Goal: Information Seeking & Learning: Learn about a topic

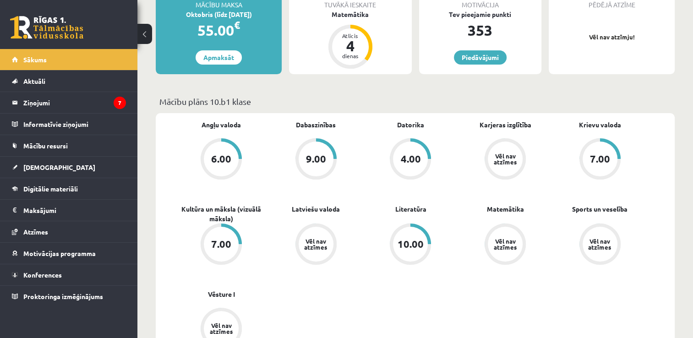
scroll to position [229, 0]
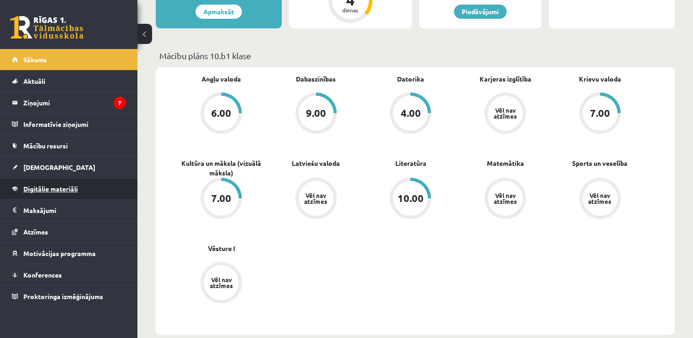
click at [53, 189] on span "Digitālie materiāli" at bounding box center [50, 188] width 54 height 8
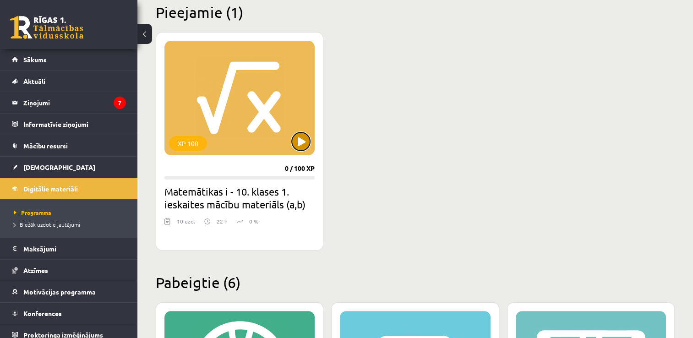
click at [302, 142] on button at bounding box center [301, 141] width 18 height 18
click at [220, 199] on h2 "Matemātikas i - 10. klases 1. ieskaites mācību materiāls (a,b)" at bounding box center [239, 198] width 150 height 26
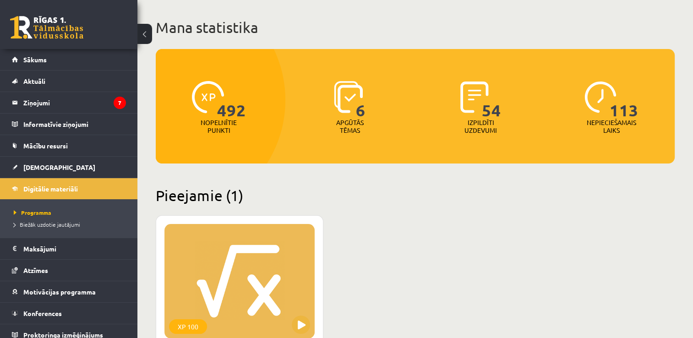
scroll to position [137, 0]
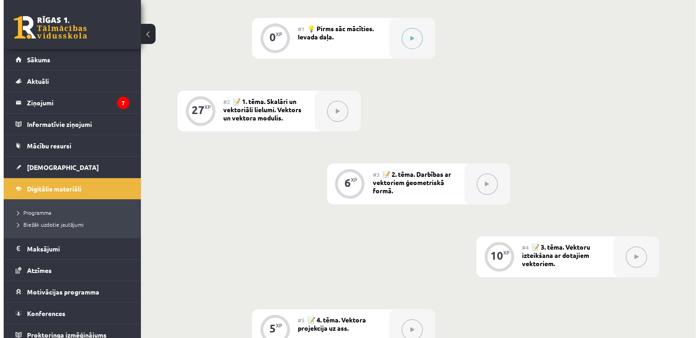
scroll to position [183, 0]
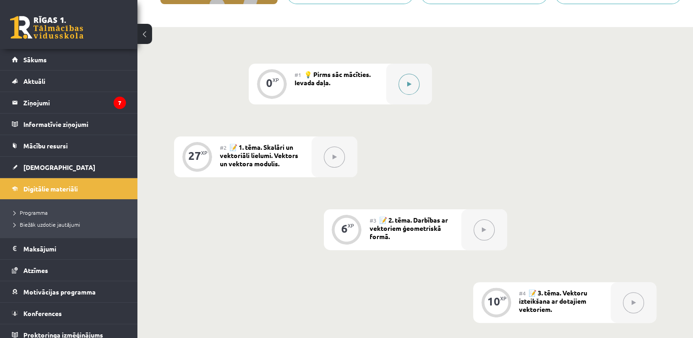
click at [407, 86] on icon at bounding box center [409, 83] width 4 height 5
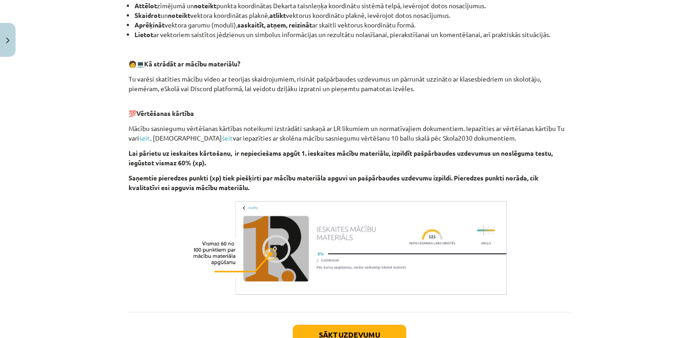
scroll to position [478, 0]
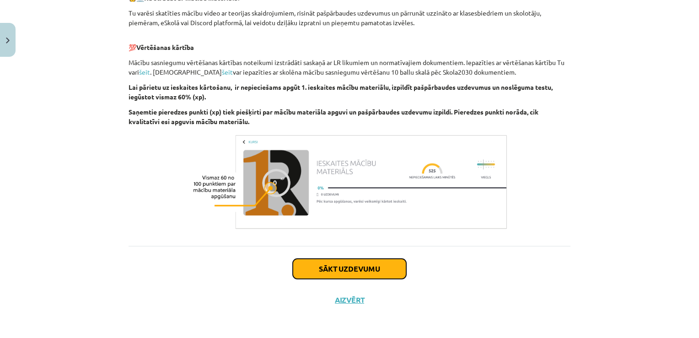
click at [352, 268] on button "Sākt uzdevumu" at bounding box center [350, 269] width 114 height 20
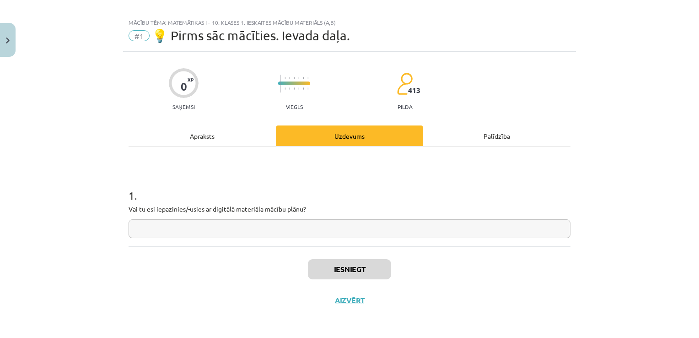
click at [142, 227] on input "text" at bounding box center [350, 228] width 442 height 19
type input "**"
click at [341, 270] on button "Iesniegt" at bounding box center [349, 269] width 83 height 20
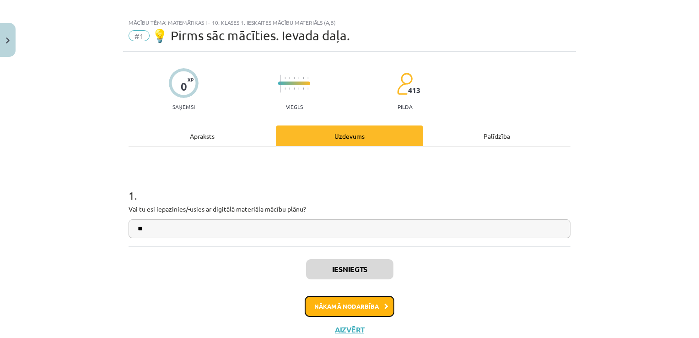
click at [345, 305] on button "Nākamā nodarbība" at bounding box center [350, 306] width 90 height 21
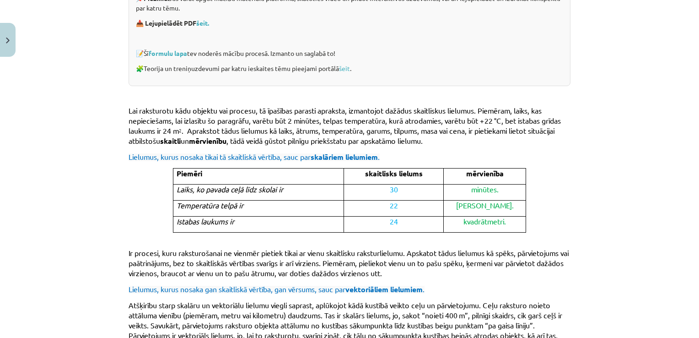
scroll to position [206, 0]
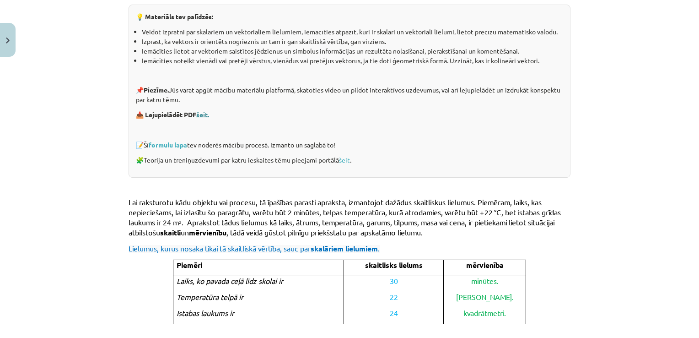
click at [206, 117] on link "šeit." at bounding box center [202, 114] width 13 height 8
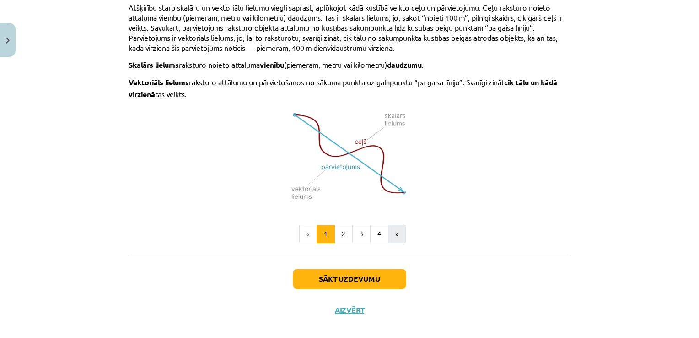
scroll to position [603, 0]
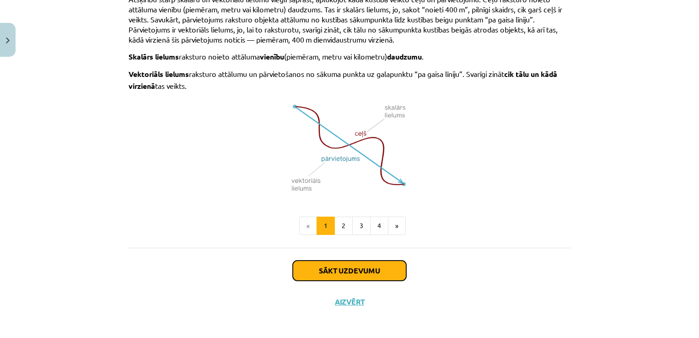
click at [348, 270] on button "Sākt uzdevumu" at bounding box center [350, 270] width 114 height 20
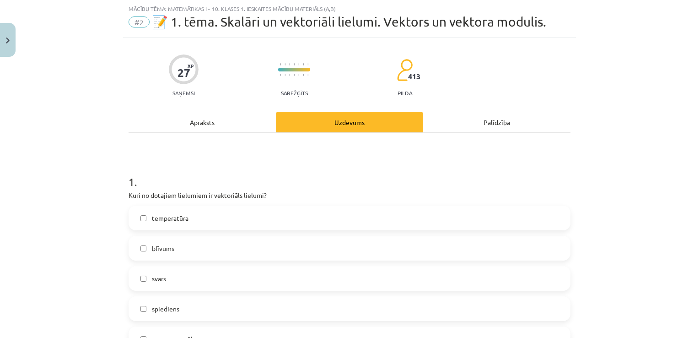
scroll to position [114, 0]
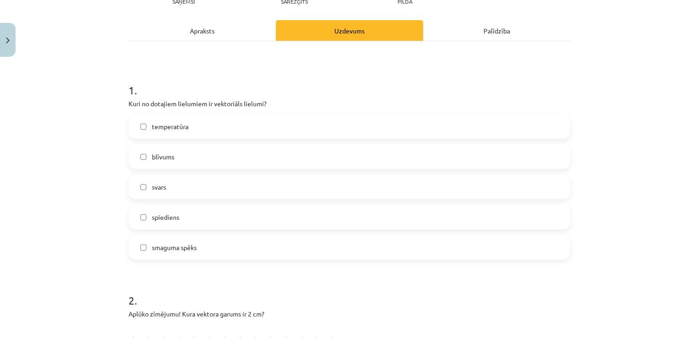
click at [191, 35] on div "Apraksts" at bounding box center [202, 30] width 147 height 21
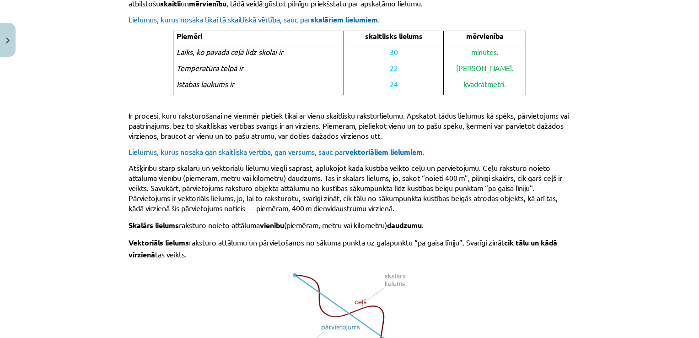
scroll to position [603, 0]
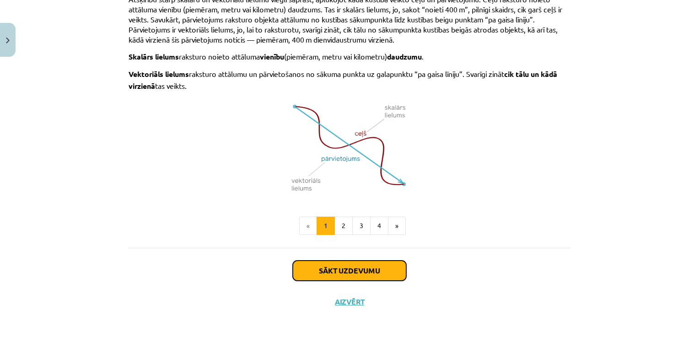
click at [359, 265] on button "Sākt uzdevumu" at bounding box center [350, 270] width 114 height 20
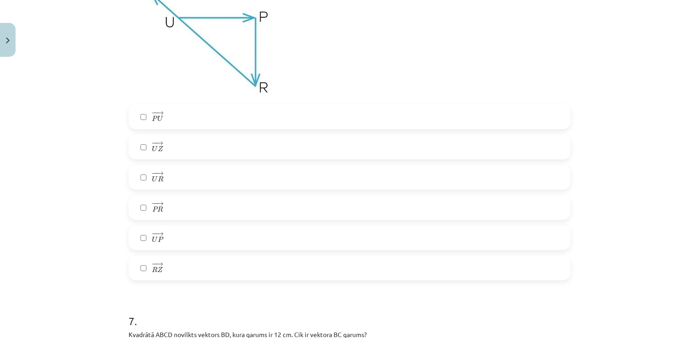
scroll to position [1488, 0]
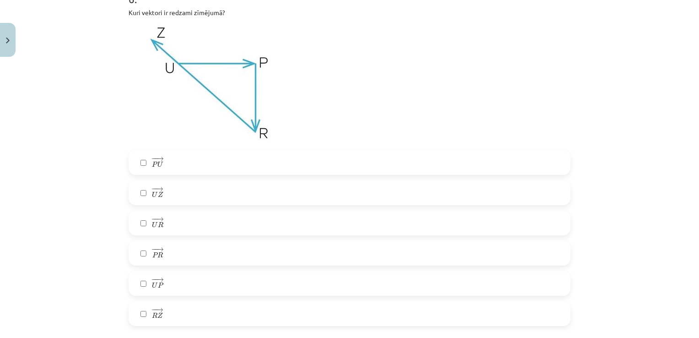
click at [137, 165] on label "− − → P U P U →" at bounding box center [350, 162] width 440 height 23
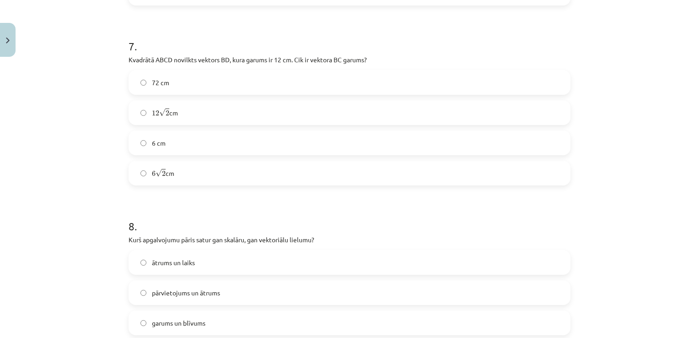
scroll to position [1854, 0]
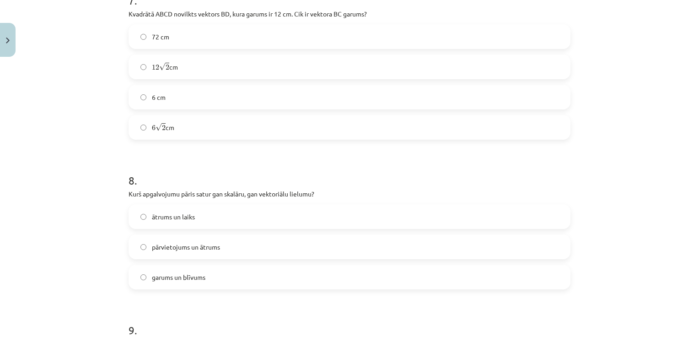
click at [141, 219] on label "ātrums un laiks" at bounding box center [350, 216] width 440 height 23
click at [143, 247] on label "pārvietojums un ātrums" at bounding box center [350, 246] width 440 height 23
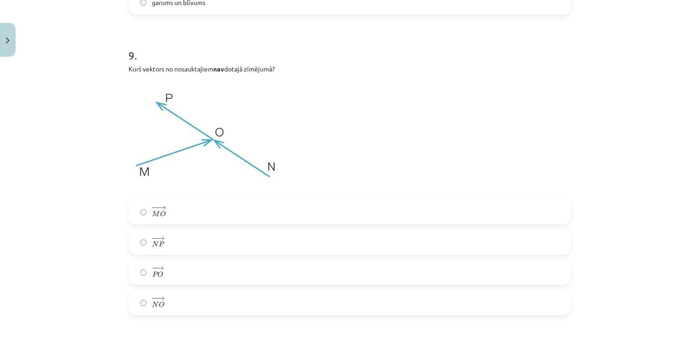
scroll to position [2174, 0]
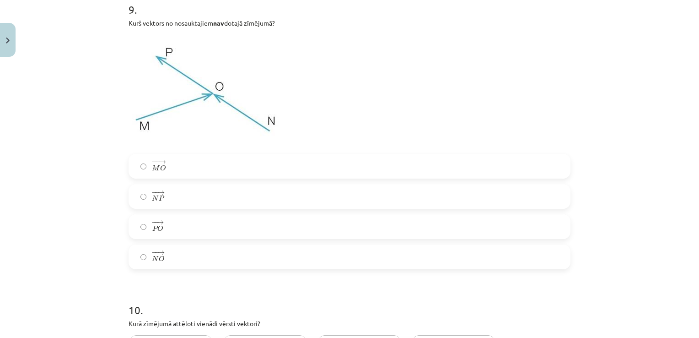
click at [141, 230] on label "− − → P O P O →" at bounding box center [350, 226] width 440 height 23
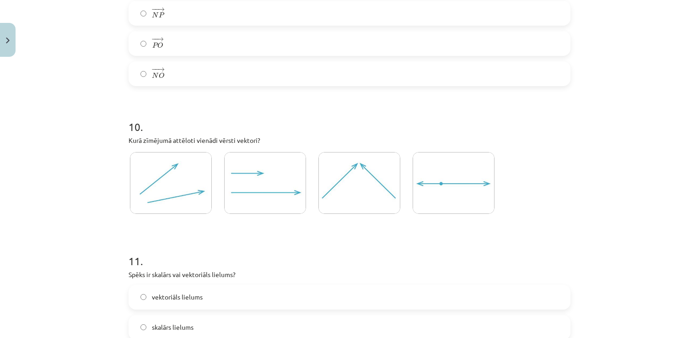
scroll to position [2403, 0]
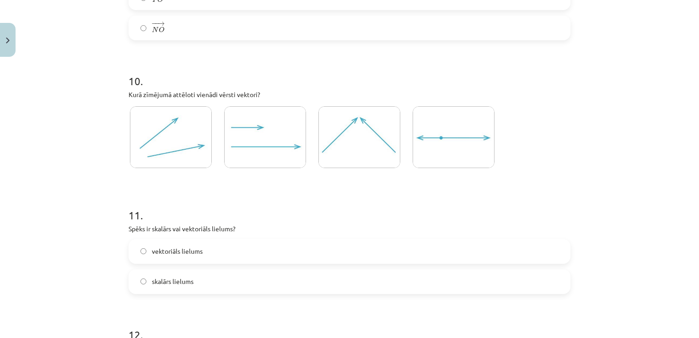
click at [275, 142] on img at bounding box center [265, 137] width 82 height 62
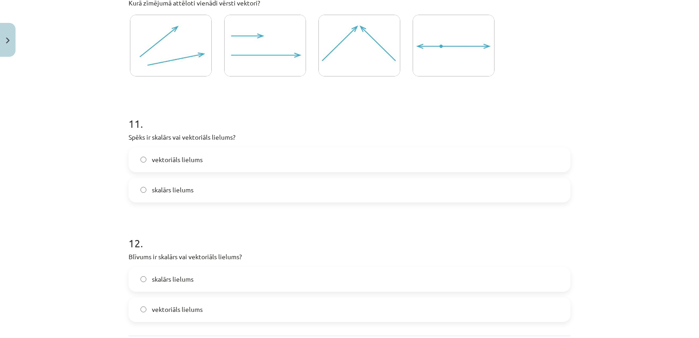
scroll to position [2583, 0]
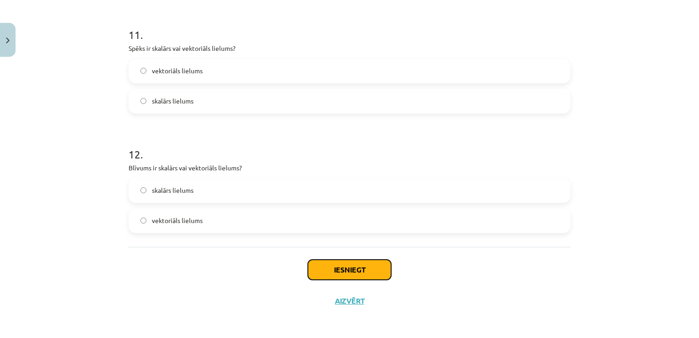
click at [344, 267] on button "Iesniegt" at bounding box center [349, 270] width 83 height 20
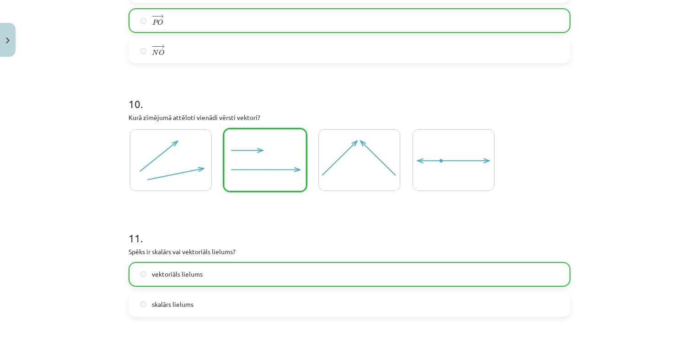
scroll to position [2613, 0]
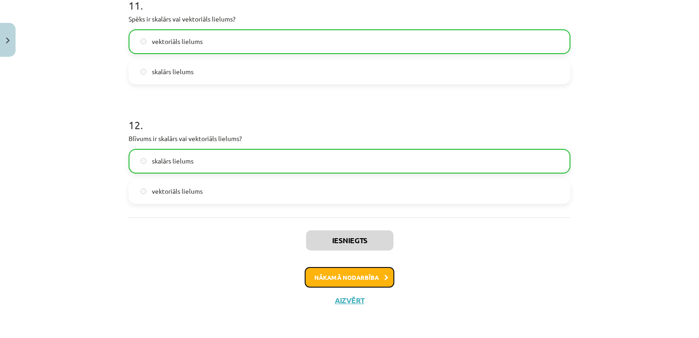
click at [354, 276] on button "Nākamā nodarbība" at bounding box center [350, 277] width 90 height 21
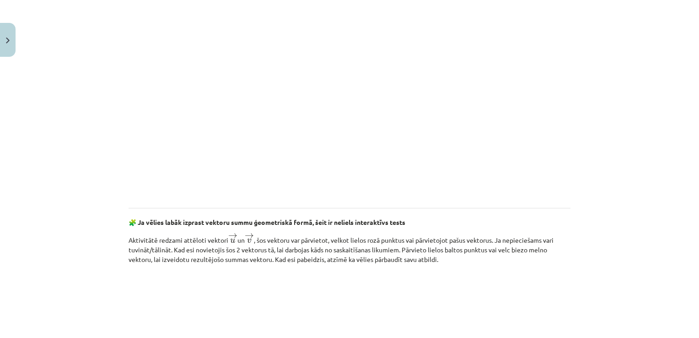
scroll to position [1350, 0]
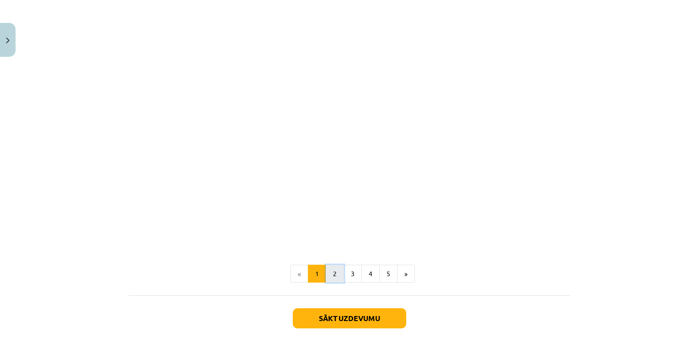
click at [332, 273] on button "2" at bounding box center [335, 274] width 18 height 18
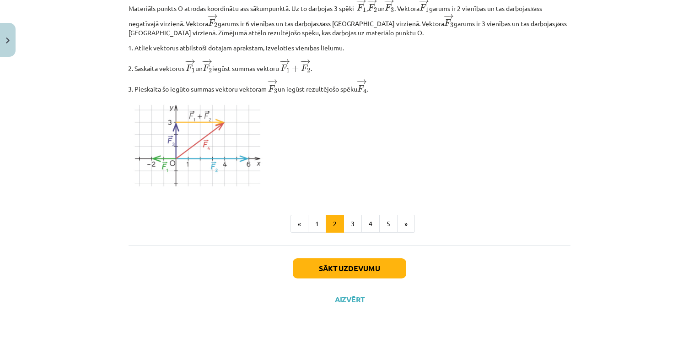
scroll to position [1090, 0]
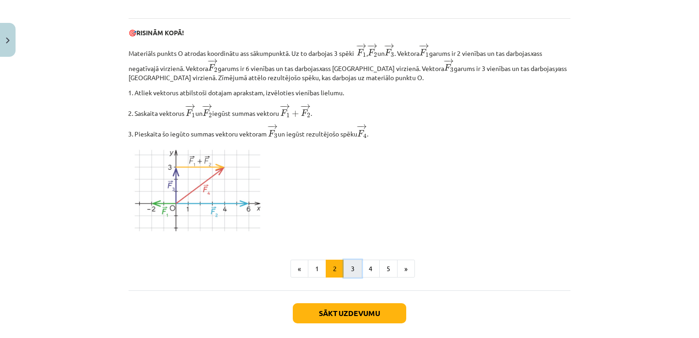
click at [350, 271] on button "3" at bounding box center [353, 269] width 18 height 18
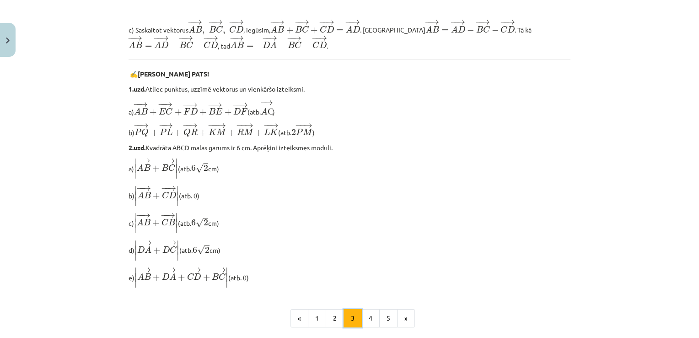
scroll to position [778, 0]
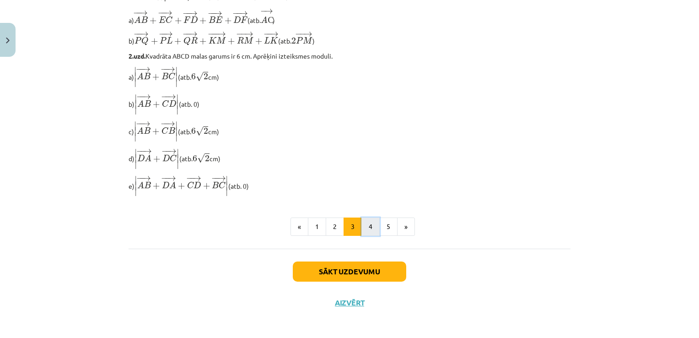
click at [368, 229] on button "4" at bounding box center [371, 226] width 18 height 18
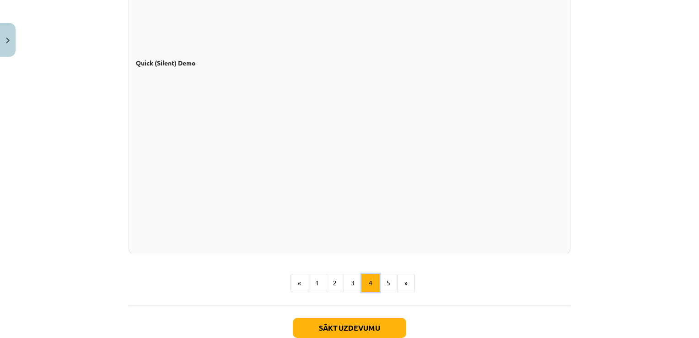
scroll to position [837, 0]
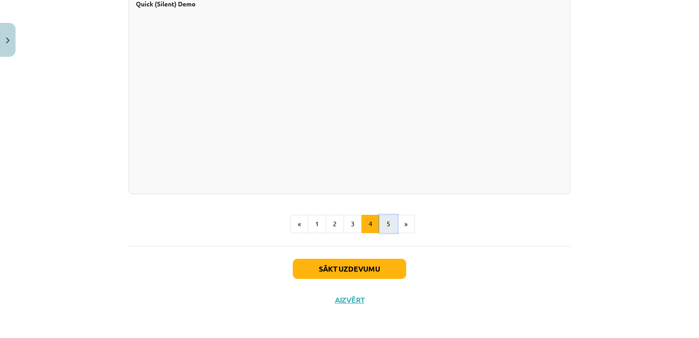
click at [383, 221] on button "5" at bounding box center [388, 224] width 18 height 18
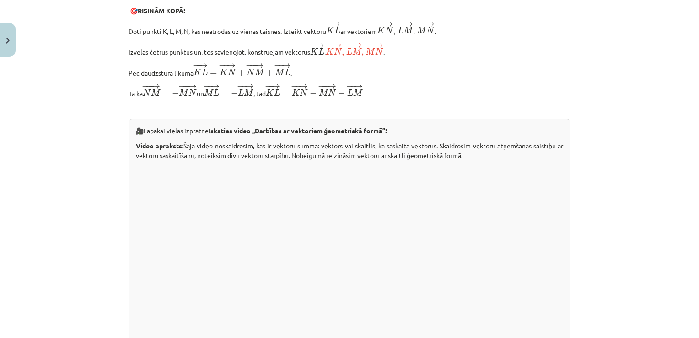
scroll to position [1949, 0]
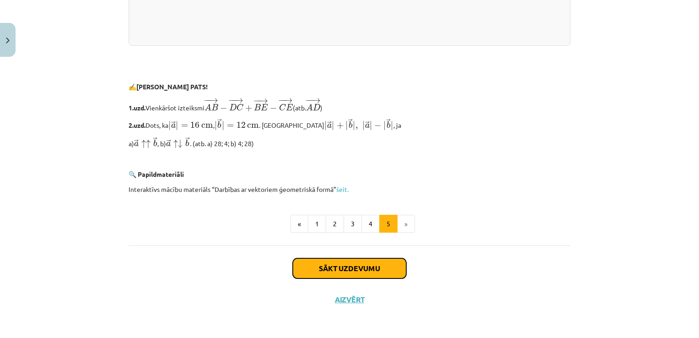
click at [352, 269] on button "Sākt uzdevumu" at bounding box center [350, 268] width 114 height 20
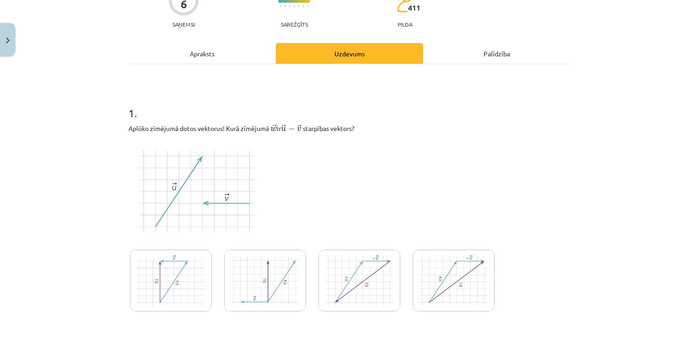
scroll to position [137, 0]
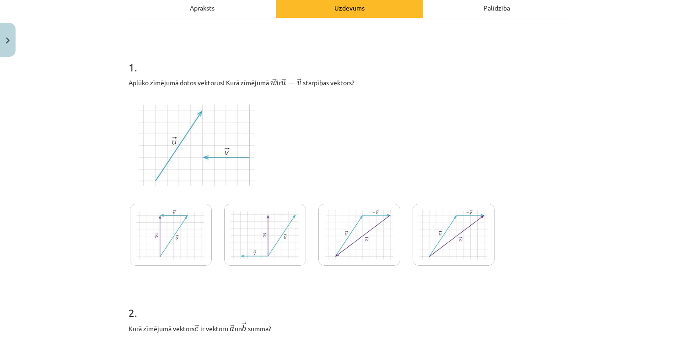
click at [246, 244] on img at bounding box center [265, 235] width 82 height 62
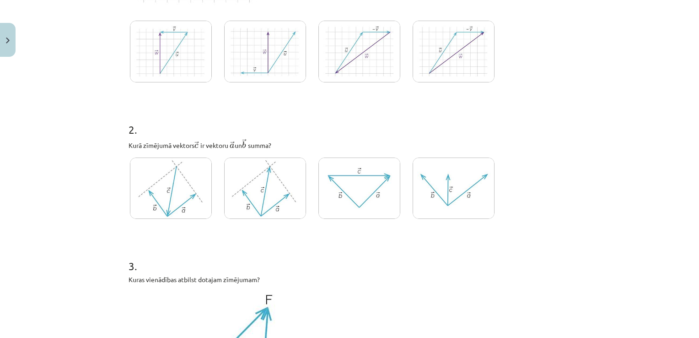
scroll to position [366, 0]
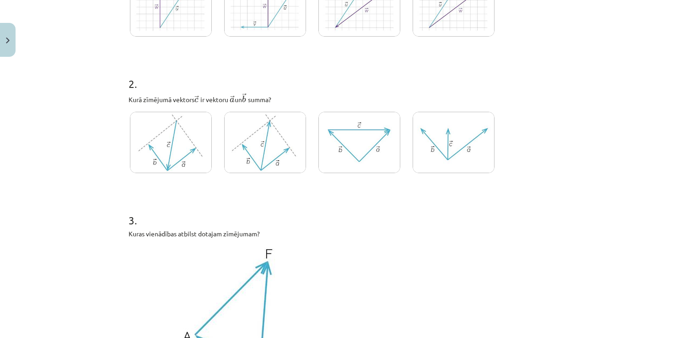
click at [364, 152] on img at bounding box center [360, 143] width 82 height 62
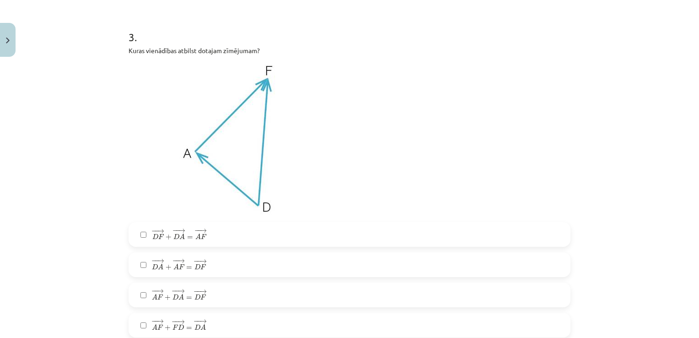
scroll to position [595, 0]
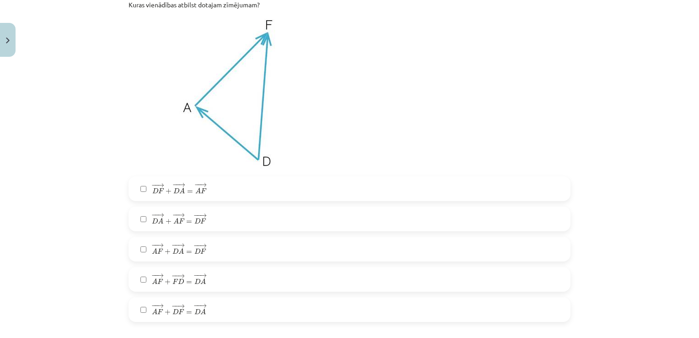
click at [141, 222] on label "− − → D A + − − → A F = − − → D F D A → + A F → = D F →" at bounding box center [350, 218] width 440 height 23
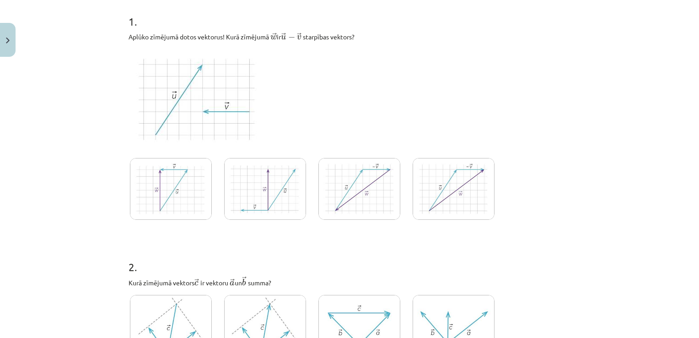
scroll to position [0, 0]
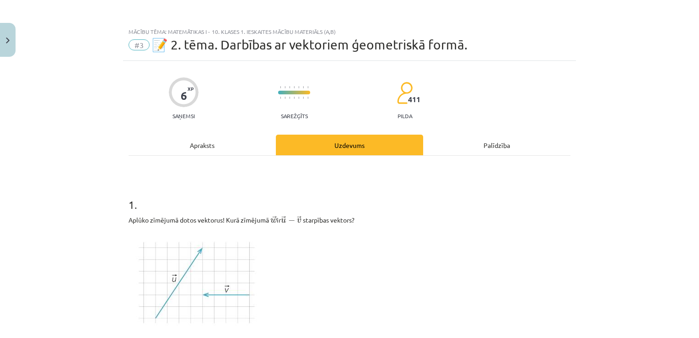
click at [200, 144] on div "Apraksts" at bounding box center [202, 145] width 147 height 21
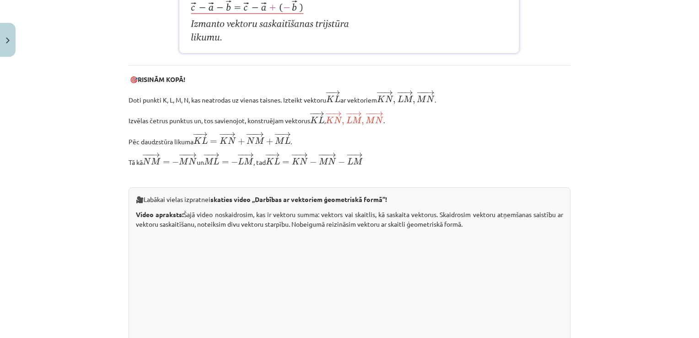
scroll to position [1949, 0]
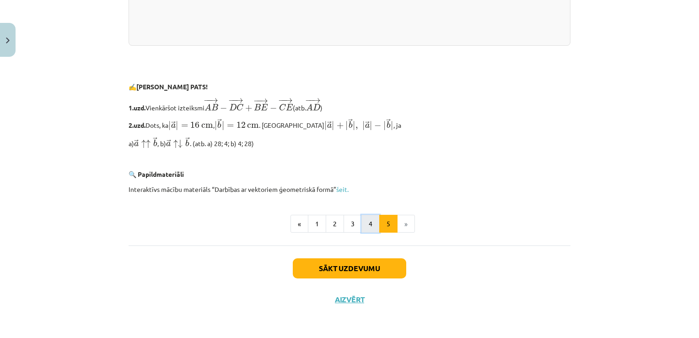
click at [364, 224] on button "4" at bounding box center [371, 224] width 18 height 18
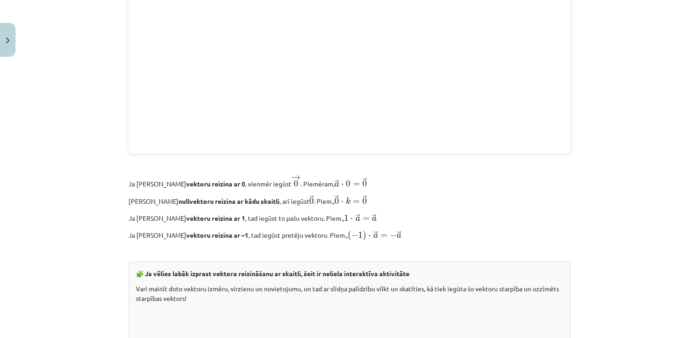
scroll to position [732, 0]
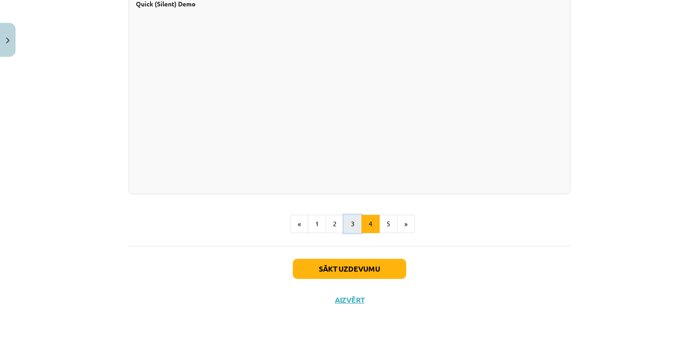
click at [352, 219] on button "3" at bounding box center [353, 224] width 18 height 18
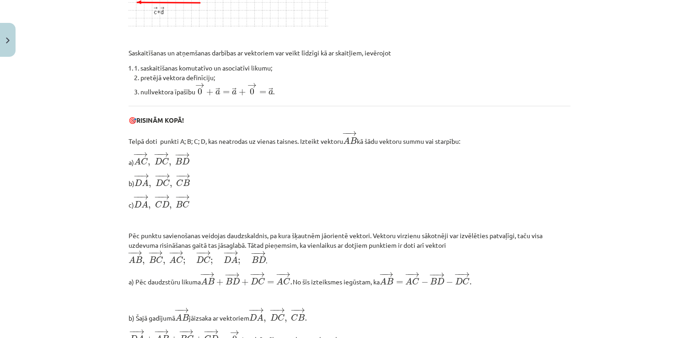
scroll to position [0, 0]
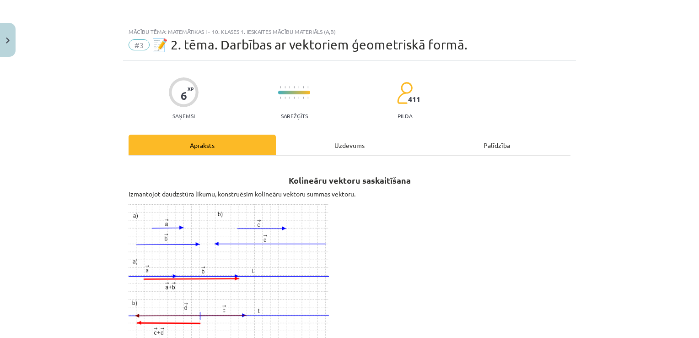
click at [341, 145] on div "Uzdevums" at bounding box center [349, 145] width 147 height 21
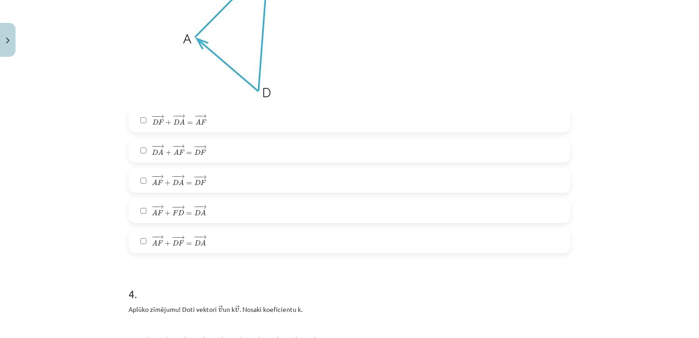
scroll to position [938, 0]
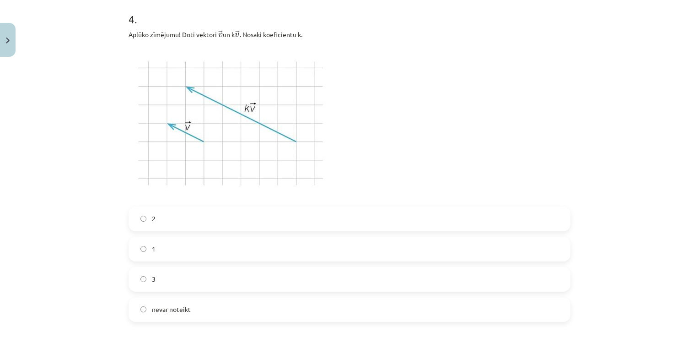
click at [146, 279] on label "3" at bounding box center [350, 279] width 440 height 23
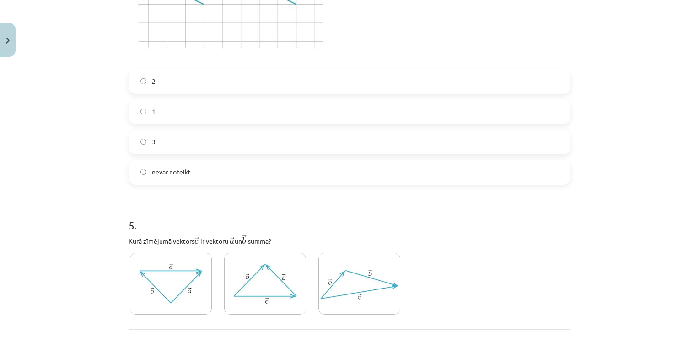
scroll to position [1158, 0]
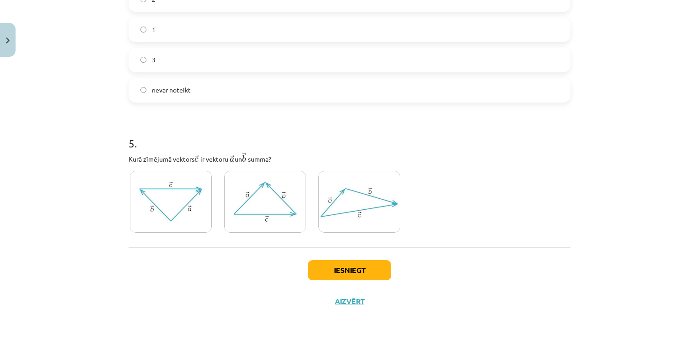
click at [352, 202] on img at bounding box center [360, 202] width 82 height 62
click at [340, 271] on button "Iesniegt" at bounding box center [349, 270] width 83 height 20
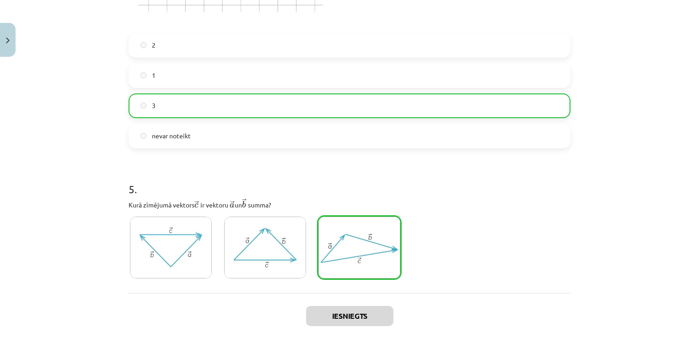
scroll to position [1186, 0]
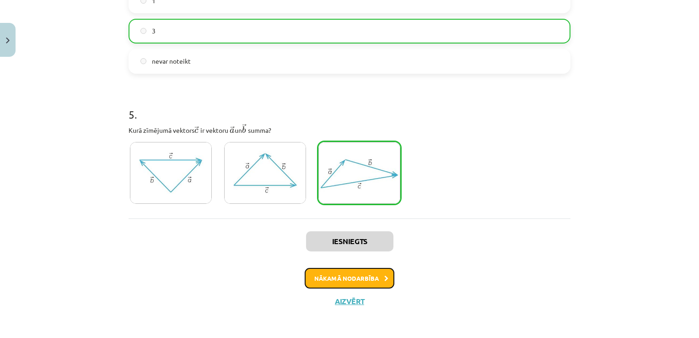
click at [329, 279] on button "Nākamā nodarbība" at bounding box center [350, 278] width 90 height 21
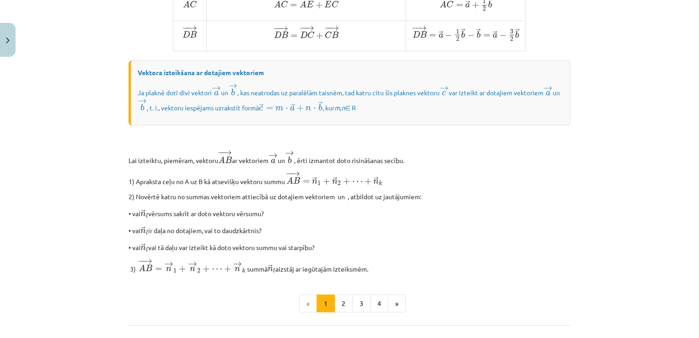
scroll to position [709, 0]
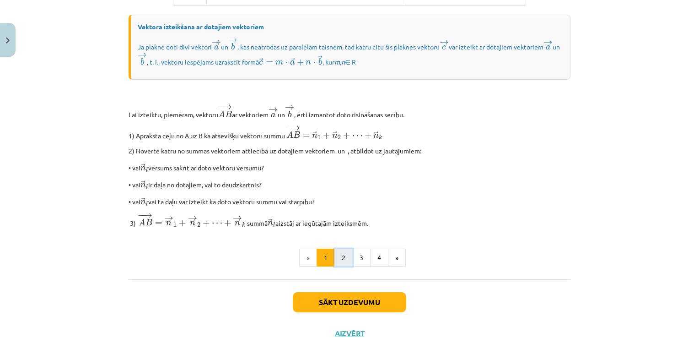
click at [340, 267] on button "2" at bounding box center [344, 258] width 18 height 18
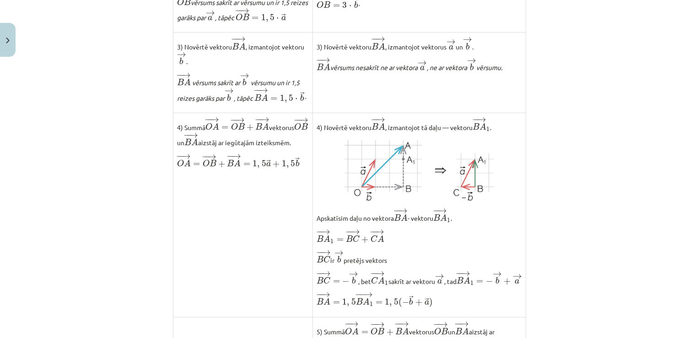
scroll to position [751, 0]
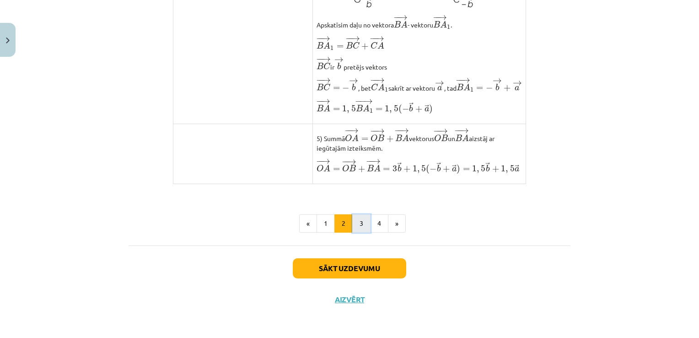
click at [359, 224] on button "3" at bounding box center [361, 223] width 18 height 18
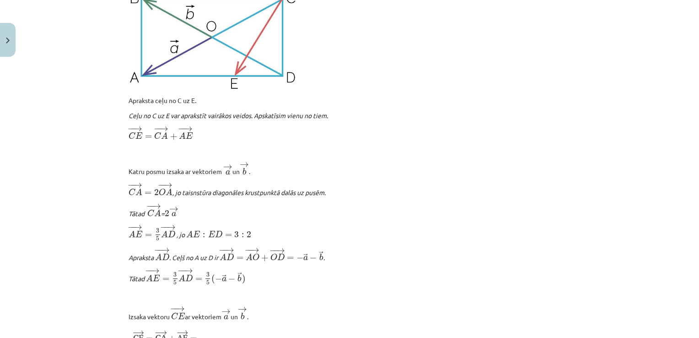
scroll to position [1115, 0]
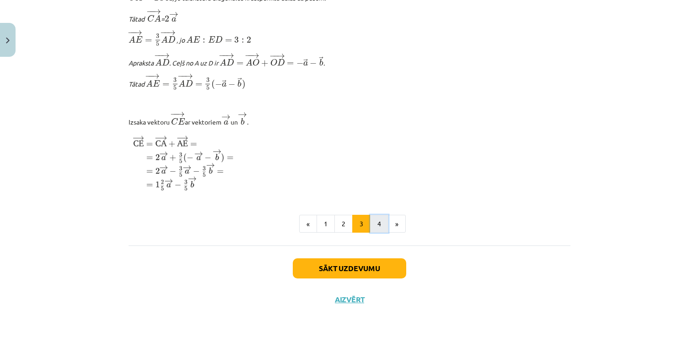
click at [372, 220] on button "4" at bounding box center [379, 224] width 18 height 18
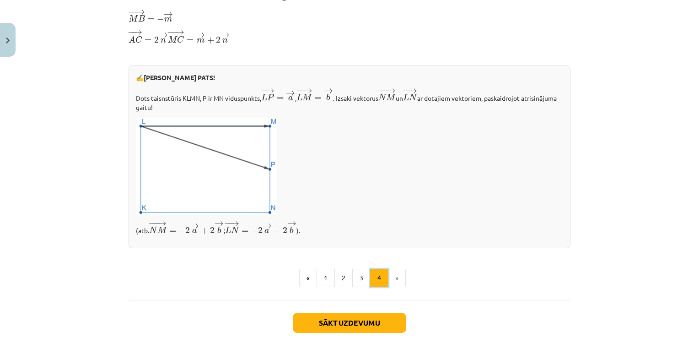
scroll to position [355, 0]
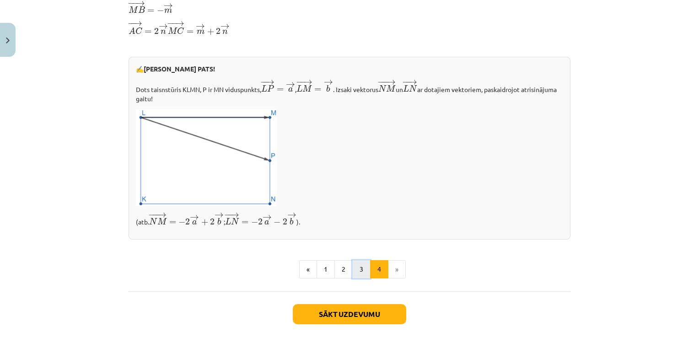
click at [357, 272] on button "3" at bounding box center [361, 269] width 18 height 18
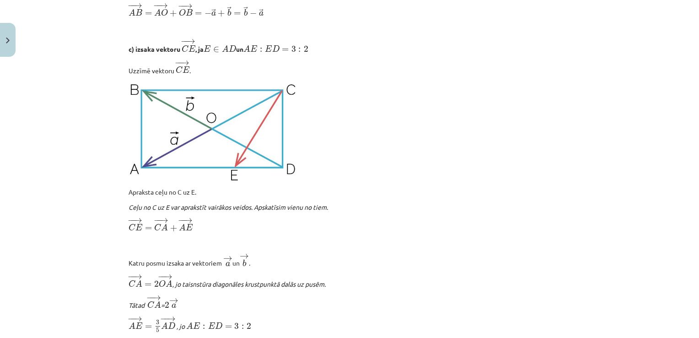
scroll to position [1115, 0]
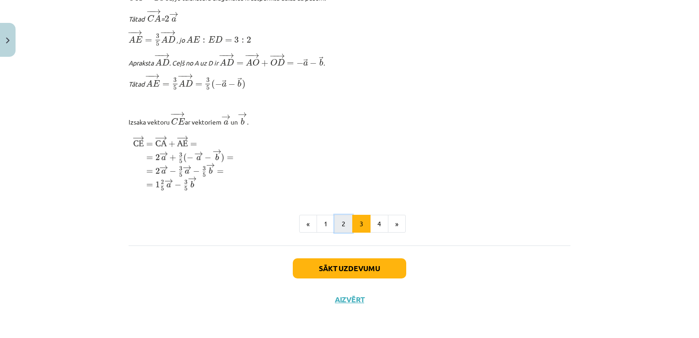
click at [341, 222] on button "2" at bounding box center [344, 224] width 18 height 18
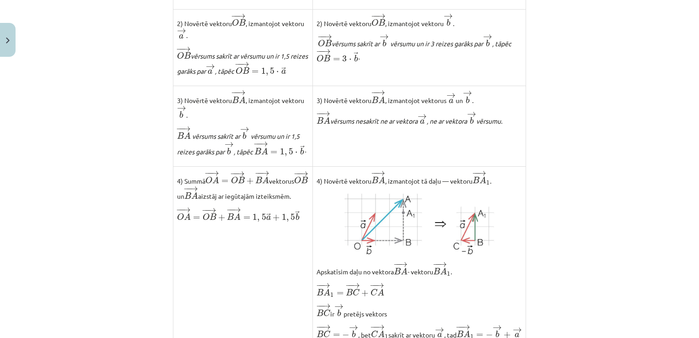
scroll to position [751, 0]
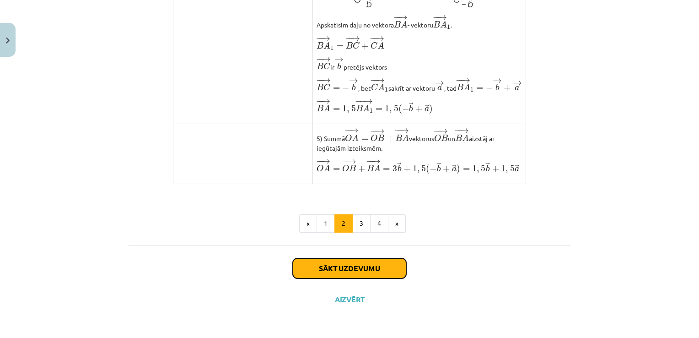
click at [339, 267] on button "Sākt uzdevumu" at bounding box center [350, 268] width 114 height 20
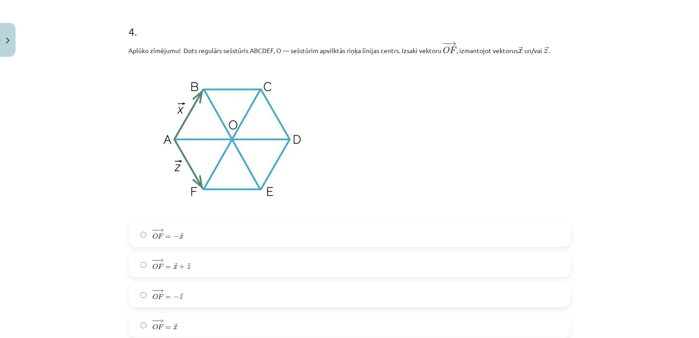
scroll to position [1259, 0]
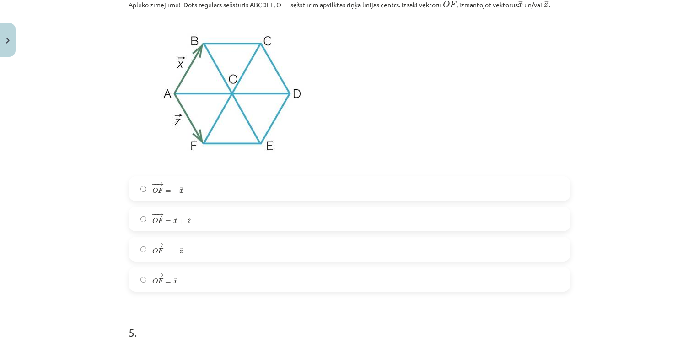
click at [142, 253] on label "− − → O F = − → z O F → = − z →" at bounding box center [350, 249] width 440 height 23
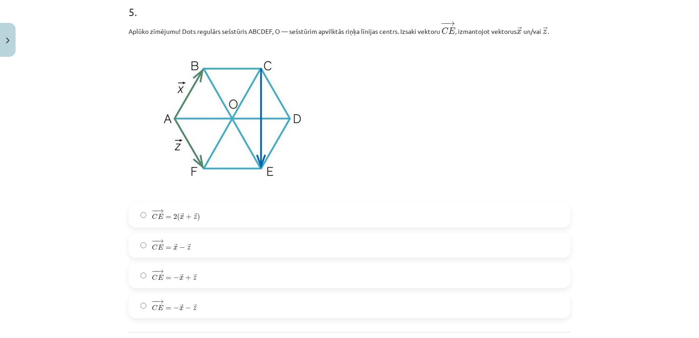
scroll to position [1666, 0]
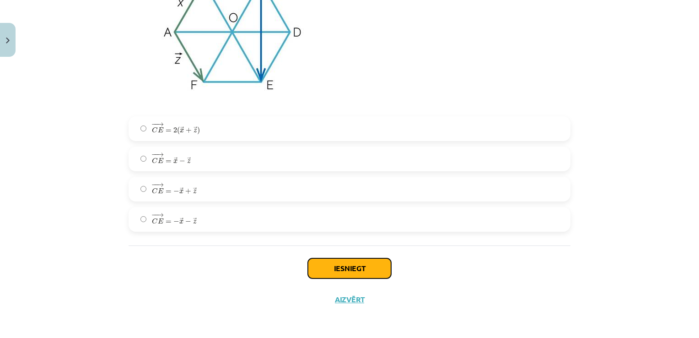
click at [350, 268] on button "Iesniegt" at bounding box center [349, 268] width 83 height 20
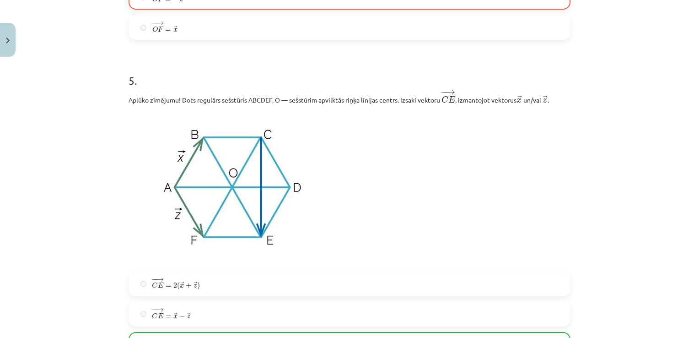
scroll to position [1695, 0]
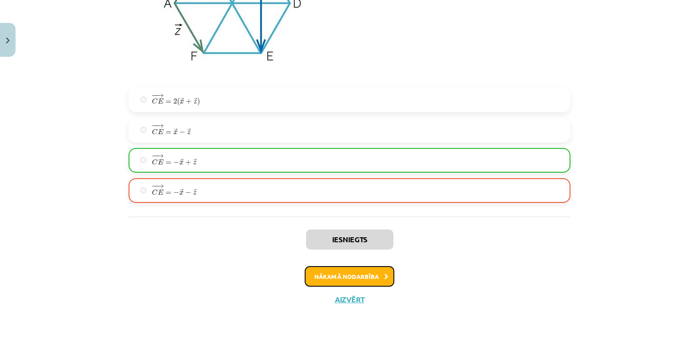
click at [335, 277] on button "Nākamā nodarbība" at bounding box center [350, 276] width 90 height 21
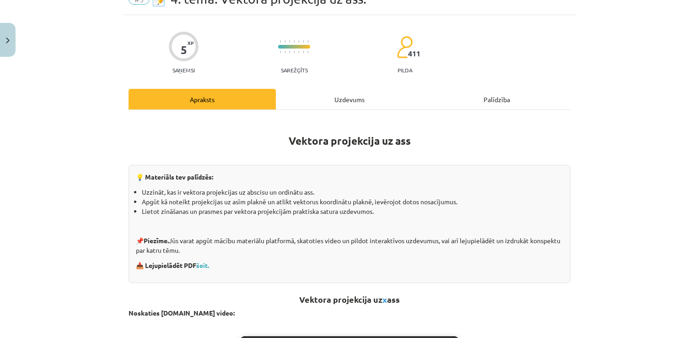
scroll to position [92, 0]
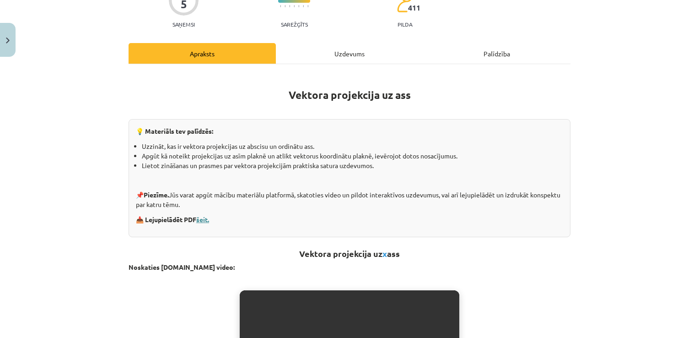
click at [202, 220] on link "šeit." at bounding box center [202, 219] width 13 height 8
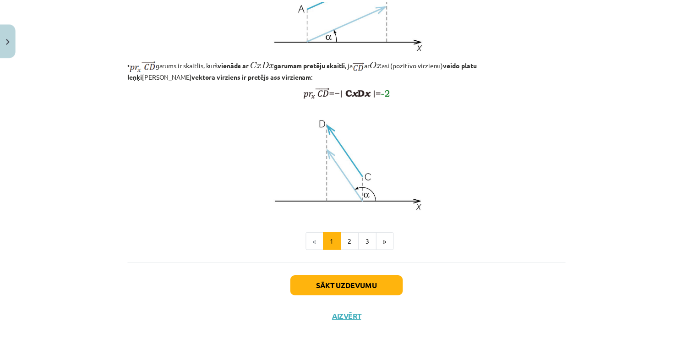
scroll to position [750, 0]
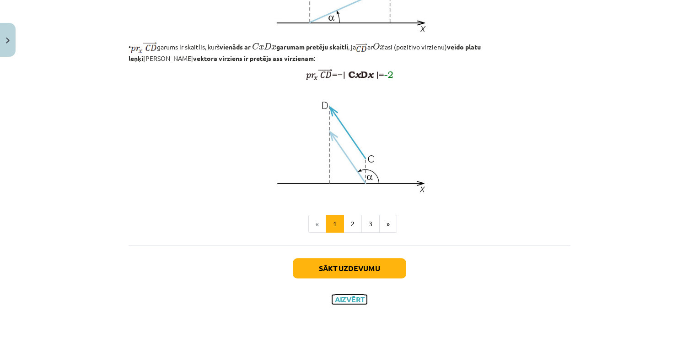
click at [354, 301] on button "Aizvērt" at bounding box center [349, 299] width 35 height 9
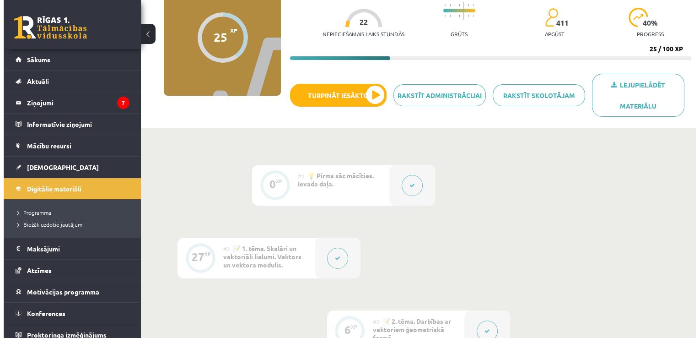
scroll to position [137, 0]
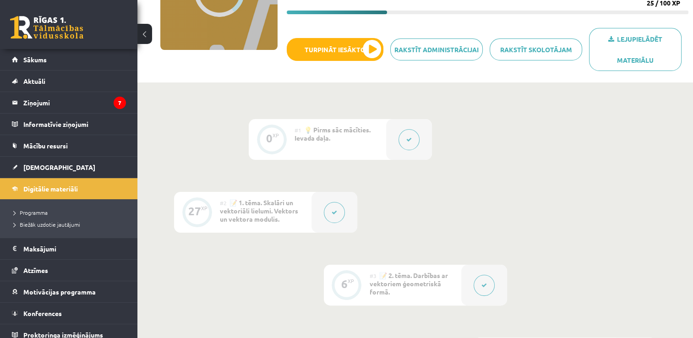
click at [333, 211] on icon at bounding box center [333, 212] width 5 height 5
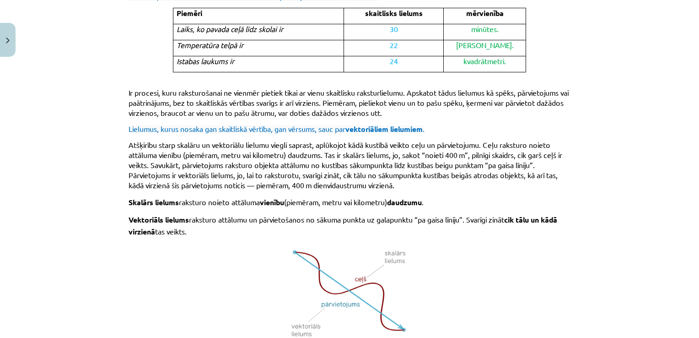
scroll to position [632, 0]
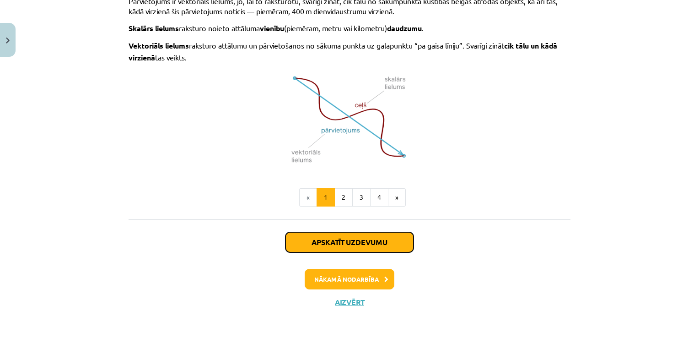
click at [331, 241] on button "Apskatīt uzdevumu" at bounding box center [350, 242] width 128 height 20
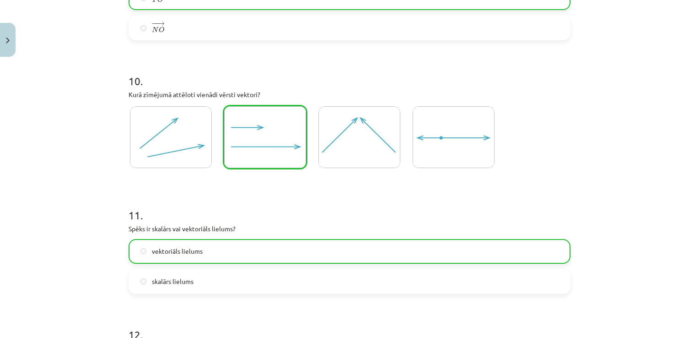
scroll to position [2586, 0]
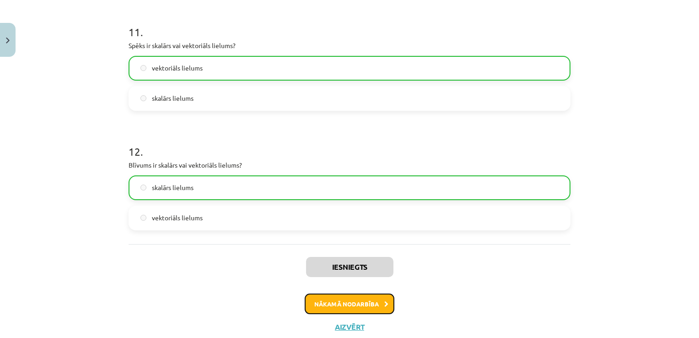
click at [341, 303] on button "Nākamā nodarbība" at bounding box center [350, 303] width 90 height 21
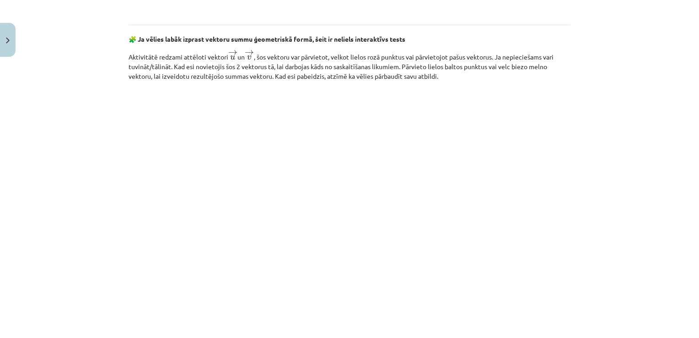
scroll to position [1428, 0]
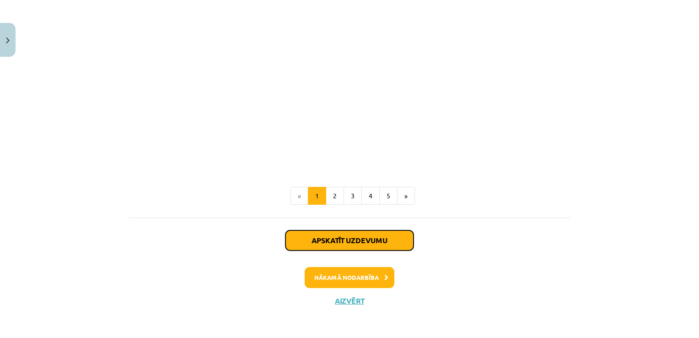
click at [328, 240] on button "Apskatīt uzdevumu" at bounding box center [350, 240] width 128 height 20
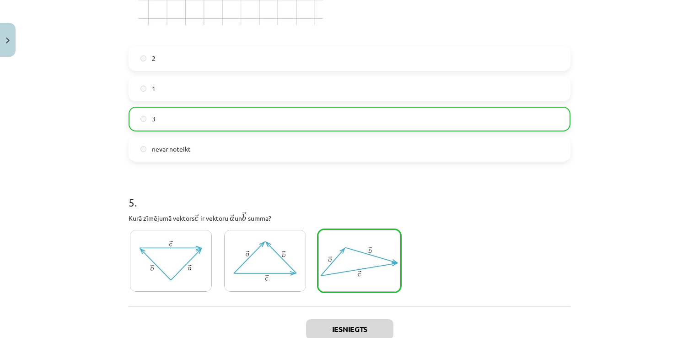
scroll to position [1186, 0]
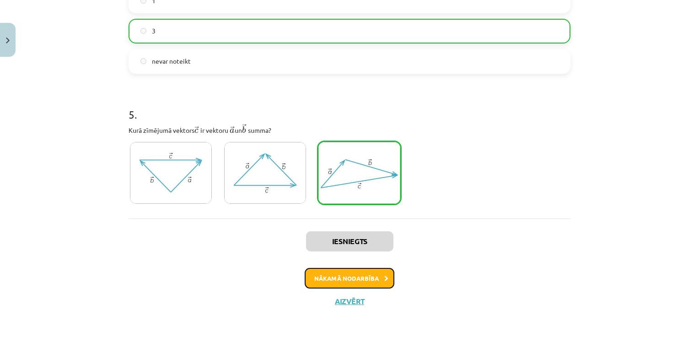
click at [368, 278] on button "Nākamā nodarbība" at bounding box center [350, 278] width 90 height 21
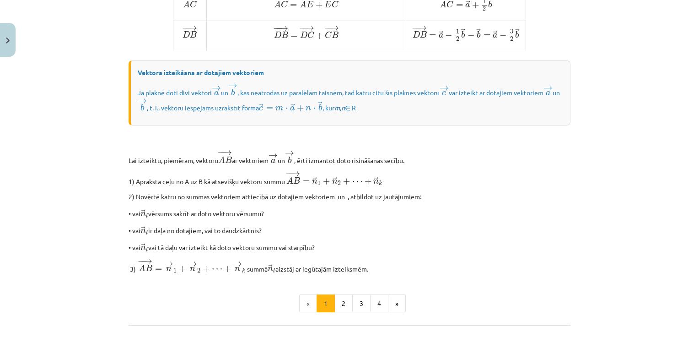
scroll to position [786, 0]
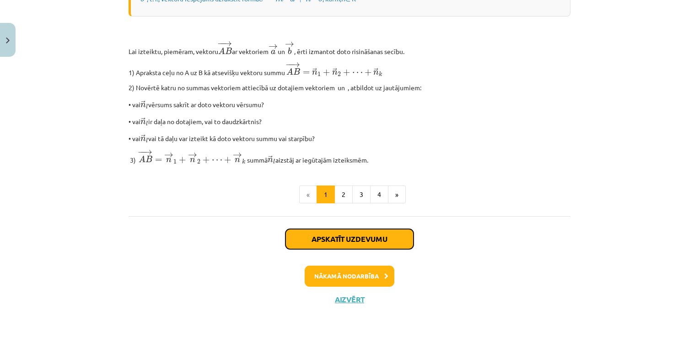
click at [353, 238] on button "Apskatīt uzdevumu" at bounding box center [350, 239] width 128 height 20
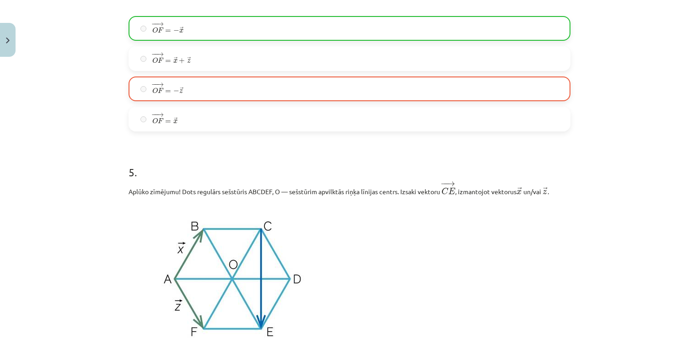
scroll to position [1694, 0]
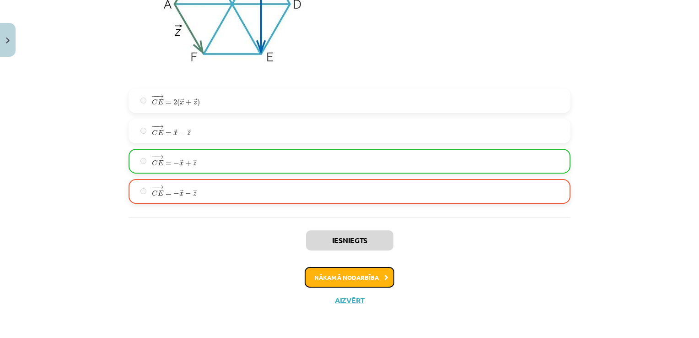
click at [366, 279] on button "Nākamā nodarbība" at bounding box center [350, 277] width 90 height 21
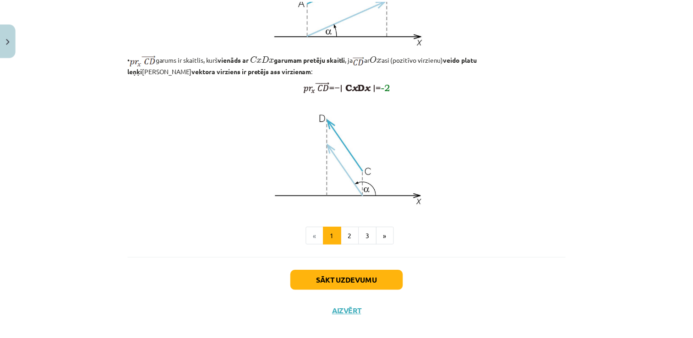
scroll to position [750, 0]
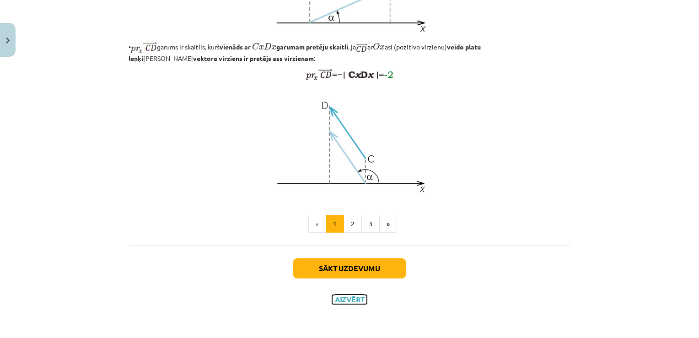
click at [356, 300] on button "Aizvērt" at bounding box center [349, 299] width 35 height 9
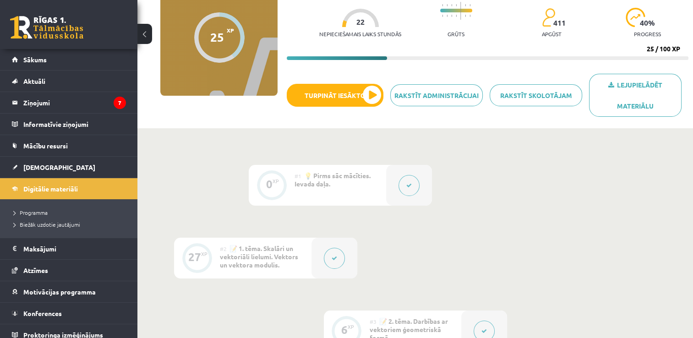
scroll to position [46, 0]
